Goal: Task Accomplishment & Management: Manage account settings

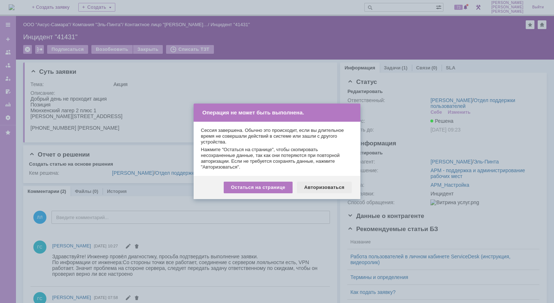
click at [324, 182] on div "Авторизоваться" at bounding box center [324, 187] width 55 height 12
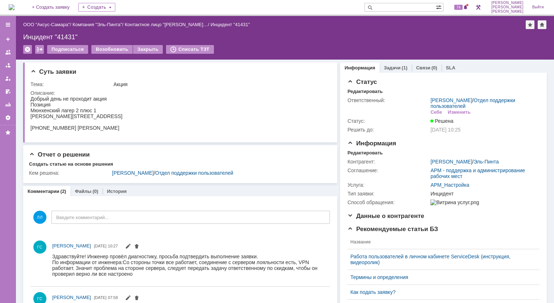
click at [15, 8] on img at bounding box center [12, 7] width 6 height 6
click at [414, 8] on input "text" at bounding box center [400, 7] width 71 height 9
type input "41435"
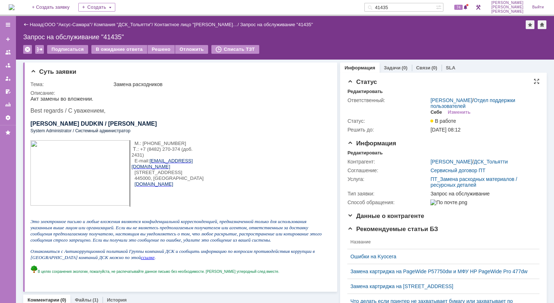
click at [433, 112] on div "Себе" at bounding box center [437, 112] width 12 height 6
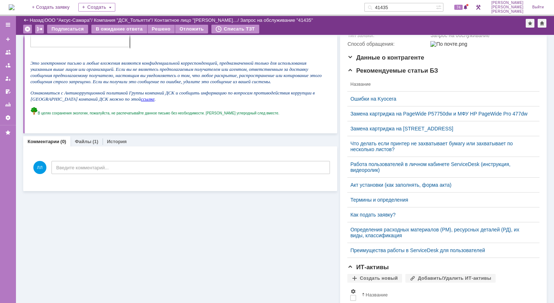
scroll to position [145, 0]
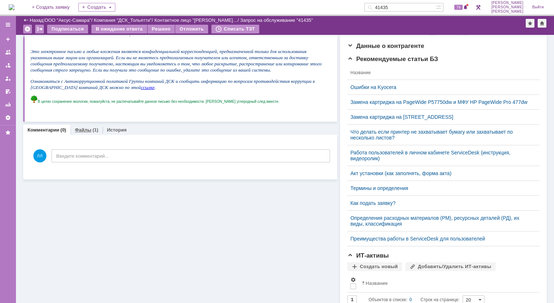
click at [86, 130] on link "Файлы" at bounding box center [83, 129] width 17 height 5
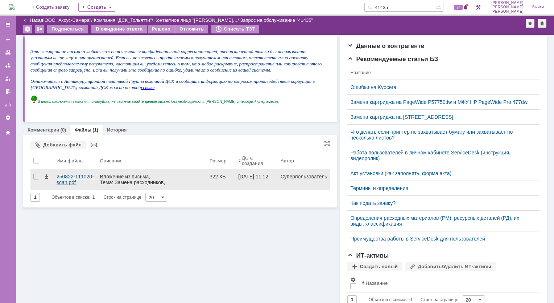
click at [69, 175] on div "250822-111020-scan.pdf" at bounding box center [75, 179] width 37 height 12
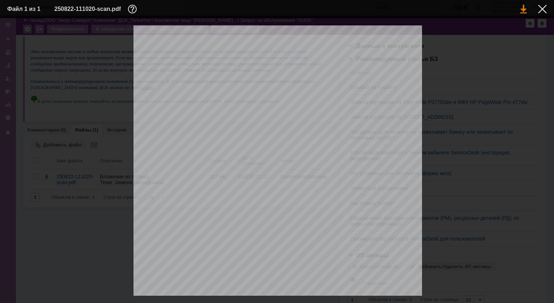
click at [525, 7] on link at bounding box center [524, 9] width 7 height 9
click at [542, 10] on div at bounding box center [542, 9] width 9 height 9
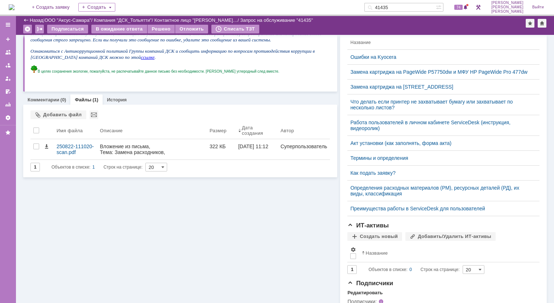
scroll to position [181, 0]
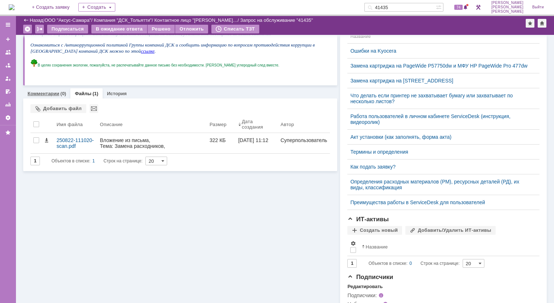
click at [47, 94] on link "Комментарии" at bounding box center [44, 93] width 32 height 5
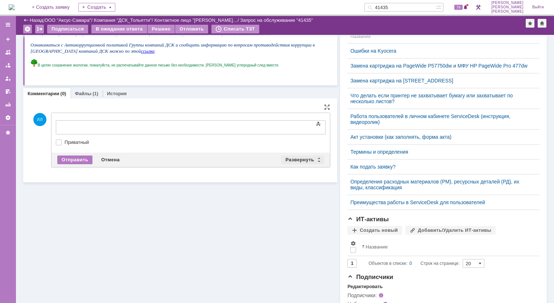
click at [317, 157] on div "Развернуть" at bounding box center [303, 159] width 43 height 9
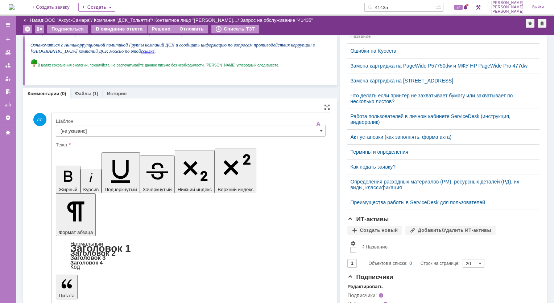
click at [320, 131] on input "[не указано]" at bounding box center [191, 131] width 270 height 12
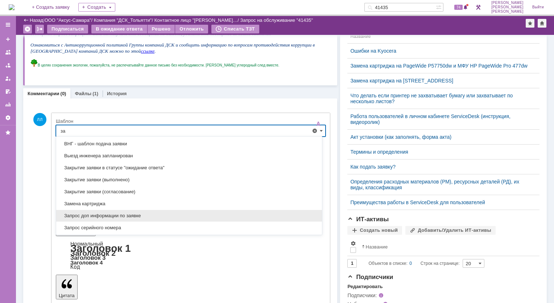
scroll to position [181, 0]
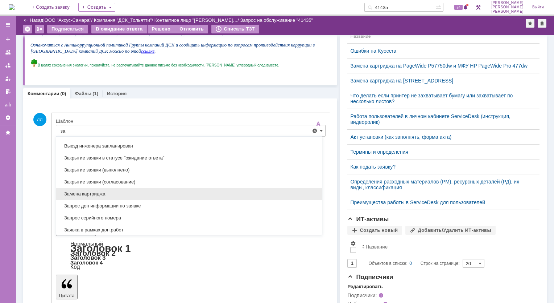
click at [110, 192] on span "Замена картриджа" at bounding box center [189, 194] width 257 height 6
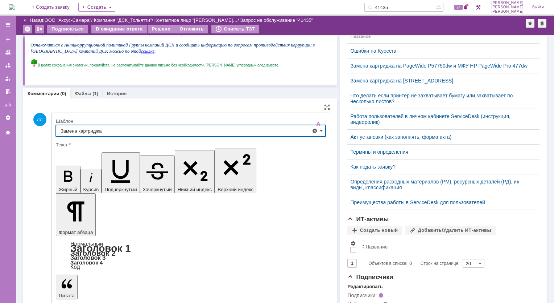
type input "Замена картриджа"
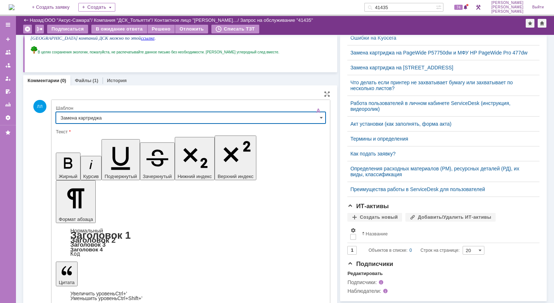
scroll to position [200, 0]
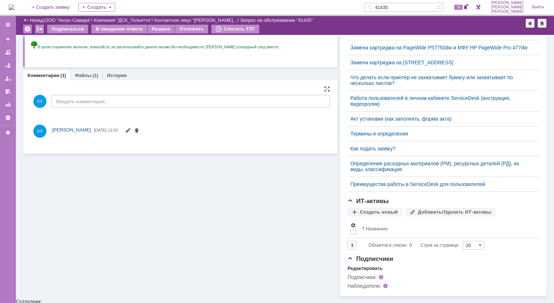
scroll to position [0, 0]
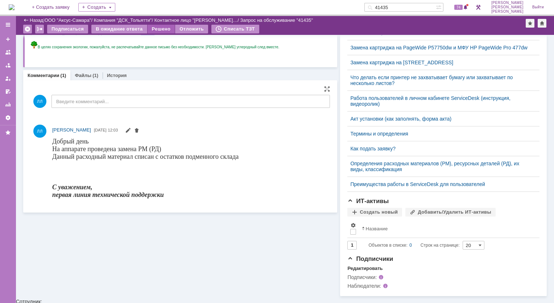
click at [159, 27] on div "Решено" at bounding box center [162, 29] width 28 height 9
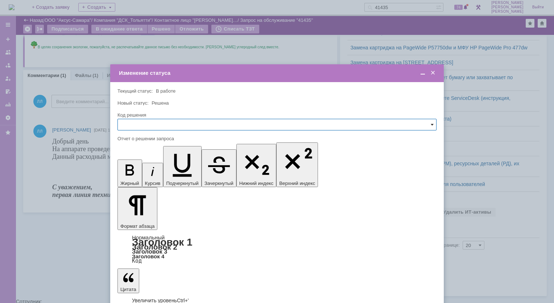
click at [434, 123] on span at bounding box center [432, 125] width 3 height 6
click at [152, 175] on span "Решено" at bounding box center [277, 174] width 310 height 6
type input "Решено"
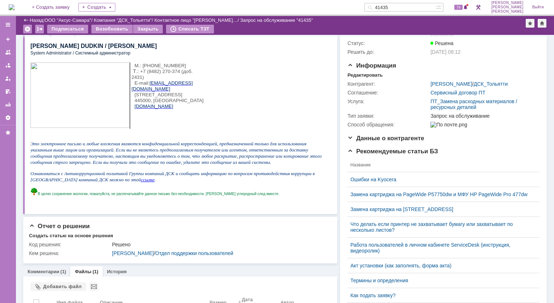
click at [28, 21] on div "Назад" at bounding box center [33, 19] width 20 height 5
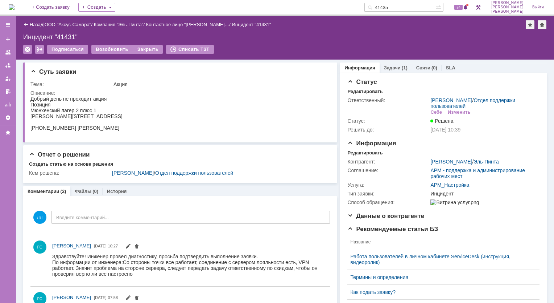
click at [26, 24] on div "Назад" at bounding box center [33, 24] width 20 height 5
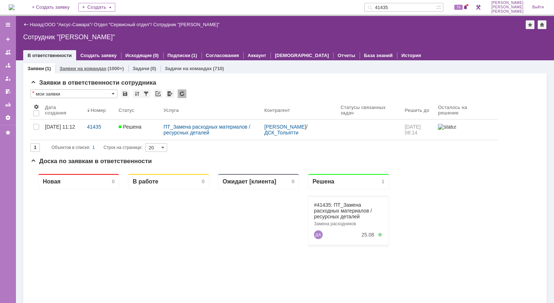
click at [105, 68] on div "Заявки на командах (1000+)" at bounding box center [92, 68] width 64 height 5
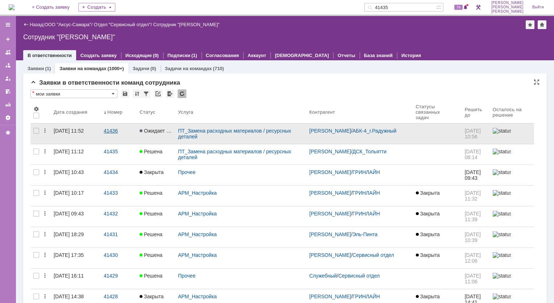
click at [112, 132] on div "41436" at bounding box center [119, 131] width 30 height 6
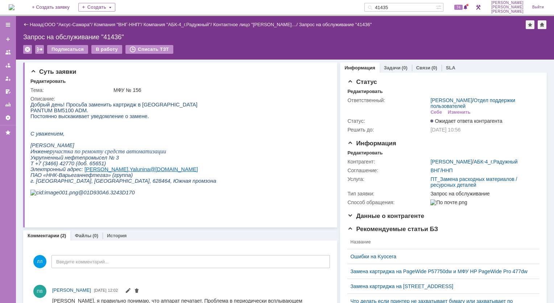
click at [26, 24] on div "Назад" at bounding box center [33, 24] width 20 height 5
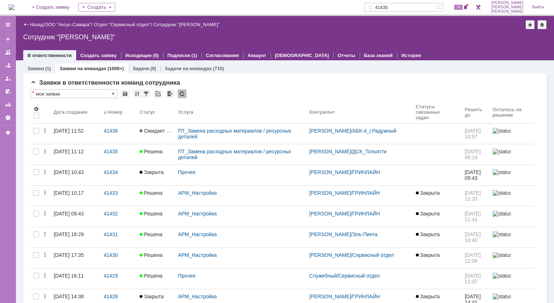
click at [14, 4] on img at bounding box center [12, 7] width 6 height 6
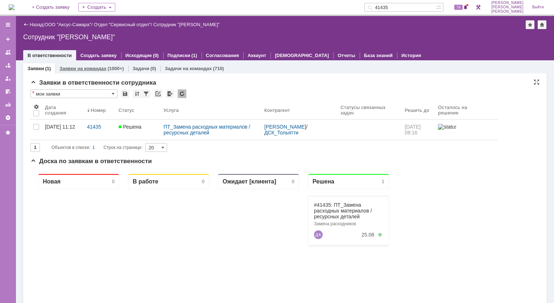
click at [83, 67] on link "Заявки на командах" at bounding box center [83, 68] width 47 height 5
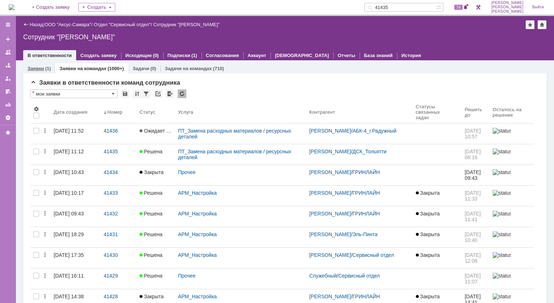
click at [44, 71] on div "Заявки (1)" at bounding box center [39, 68] width 32 height 11
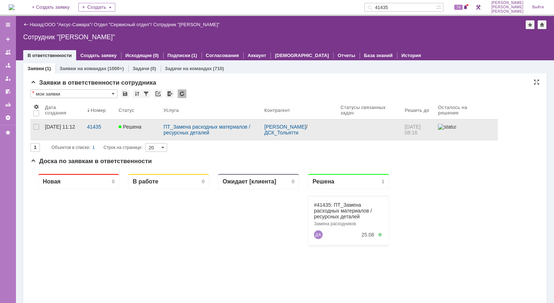
click at [128, 127] on span "Решена" at bounding box center [130, 127] width 23 height 6
